Goal: Task Accomplishment & Management: Manage account settings

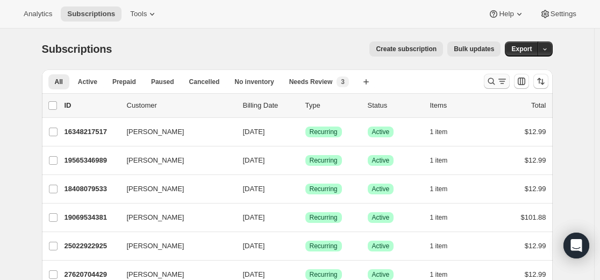
click at [492, 80] on icon "Search and filter results" at bounding box center [491, 81] width 11 height 11
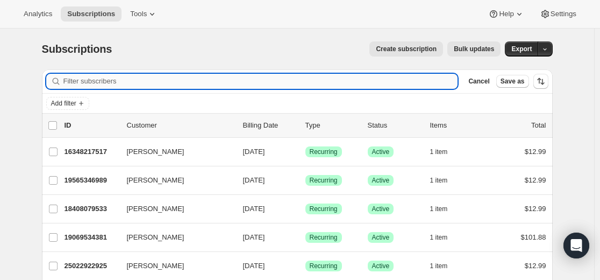
click at [327, 78] on input "Filter subscribers" at bounding box center [260, 81] width 395 height 15
click at [328, 78] on input "Filter subscribers" at bounding box center [260, 81] width 395 height 15
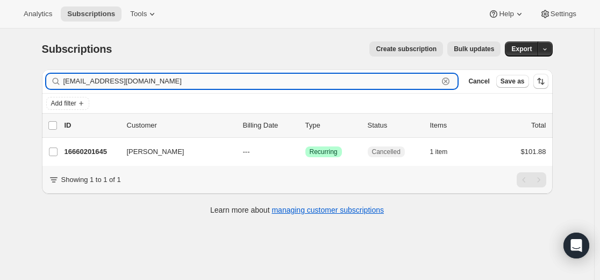
click at [434, 84] on input "[EMAIL_ADDRESS][DOMAIN_NAME]" at bounding box center [250, 81] width 375 height 15
paste input "[EMAIL_ADDRESS][DOMAIN_NAME]"
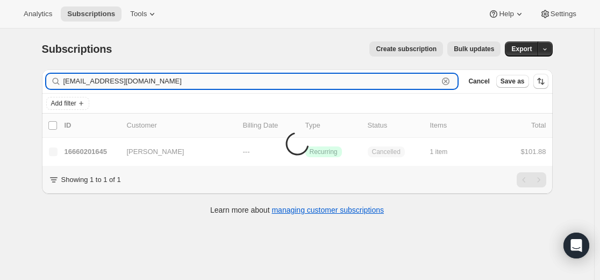
type input "[EMAIL_ADDRESS][DOMAIN_NAME]"
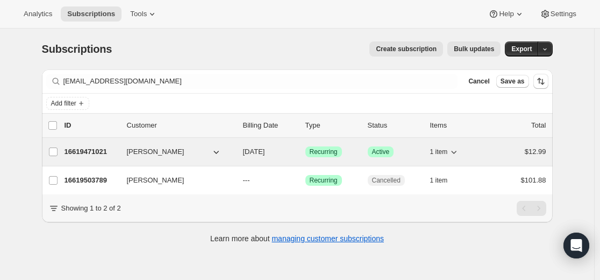
click at [98, 154] on p "16619471021" at bounding box center [92, 151] width 54 height 11
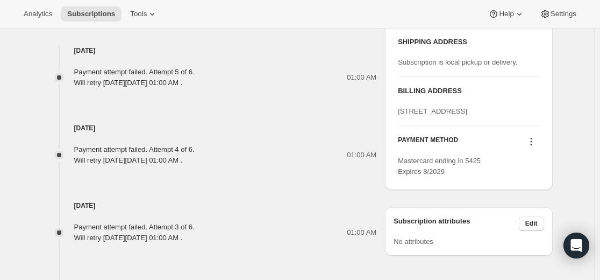
scroll to position [538, 0]
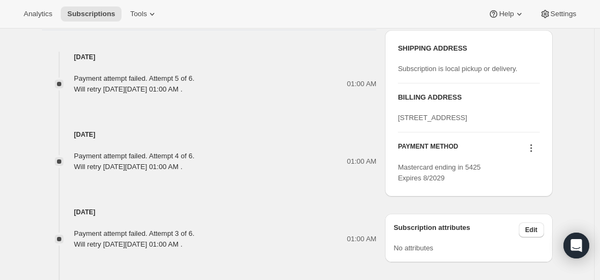
click at [534, 153] on icon at bounding box center [531, 147] width 11 height 11
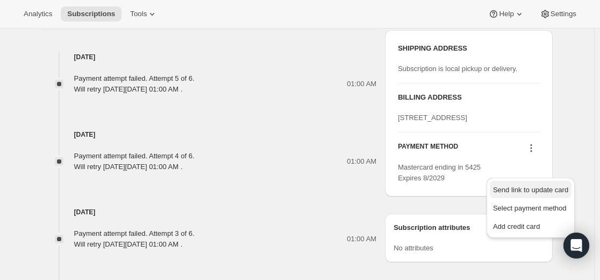
click at [529, 190] on span "Send link to update card" at bounding box center [530, 189] width 75 height 8
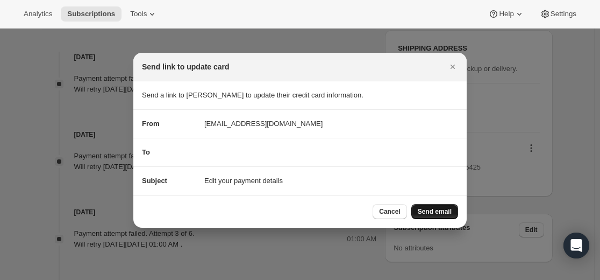
click at [435, 213] on span "Send email" at bounding box center [435, 211] width 34 height 9
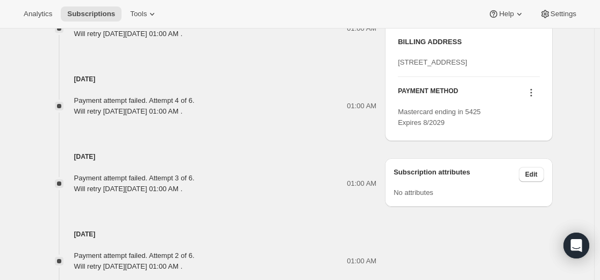
scroll to position [645, 0]
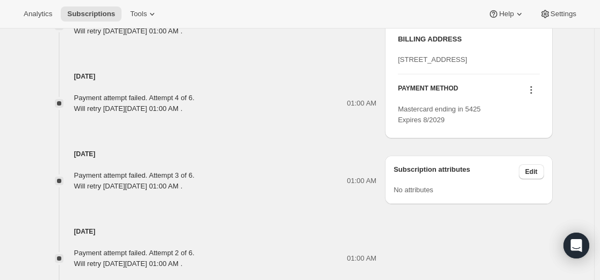
click at [534, 95] on icon at bounding box center [531, 89] width 11 height 11
click at [515, 135] on span "Send link to update card" at bounding box center [530, 131] width 75 height 8
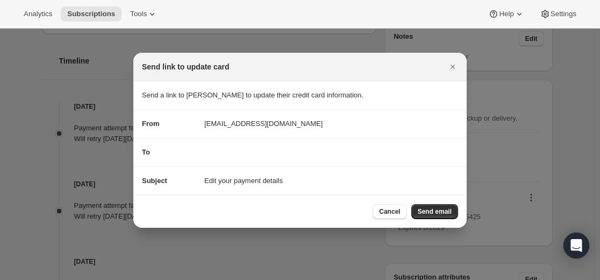
scroll to position [0, 0]
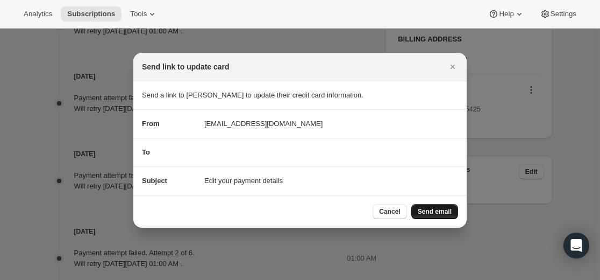
click at [440, 214] on span "Send email" at bounding box center [435, 211] width 34 height 9
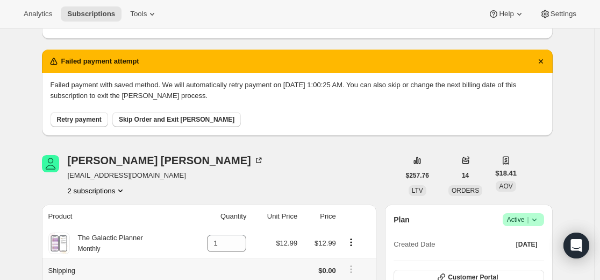
scroll to position [108, 0]
